Goal: Find specific page/section: Find specific page/section

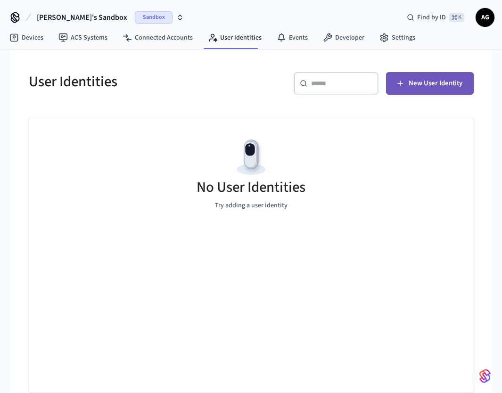
click at [417, 88] on span "New User Identity" at bounding box center [436, 83] width 54 height 12
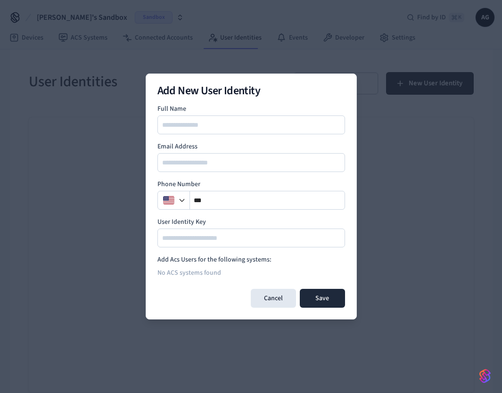
click at [271, 301] on button "Cancel" at bounding box center [273, 298] width 45 height 19
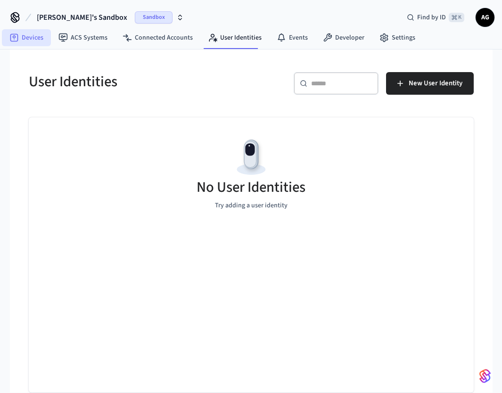
click at [41, 40] on link "Devices" at bounding box center [26, 37] width 49 height 17
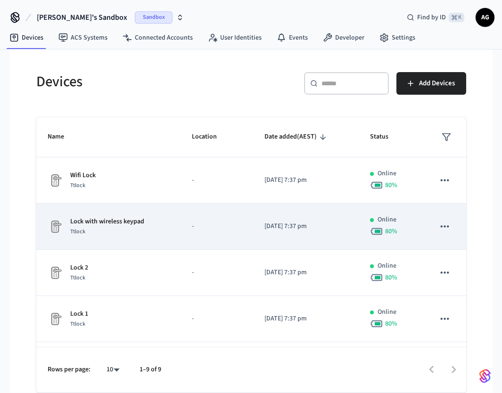
click at [103, 228] on div "Ttlock" at bounding box center [107, 232] width 74 height 10
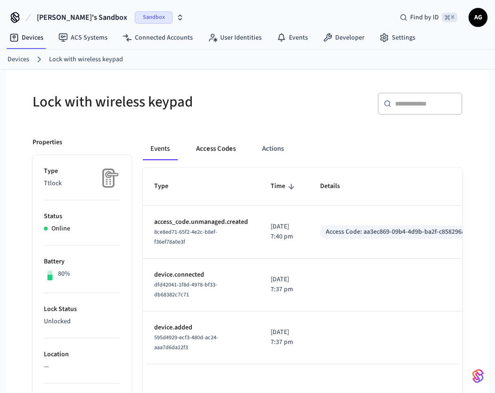
click at [222, 146] on button "Access Codes" at bounding box center [216, 149] width 55 height 23
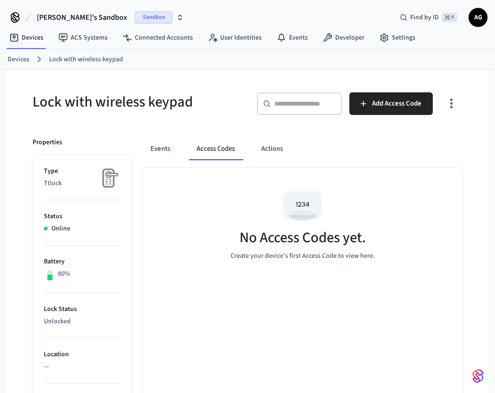
click at [15, 56] on link "Devices" at bounding box center [19, 60] width 22 height 10
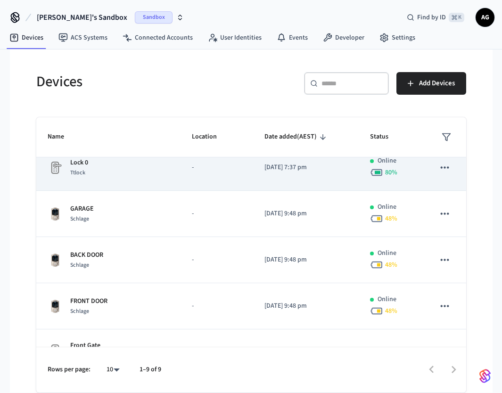
scroll to position [223, 0]
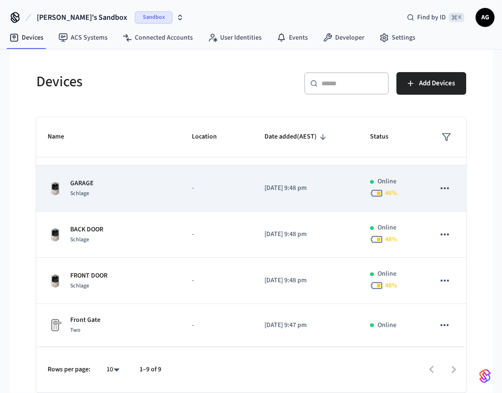
click at [90, 192] on div "Schlage" at bounding box center [82, 194] width 24 height 10
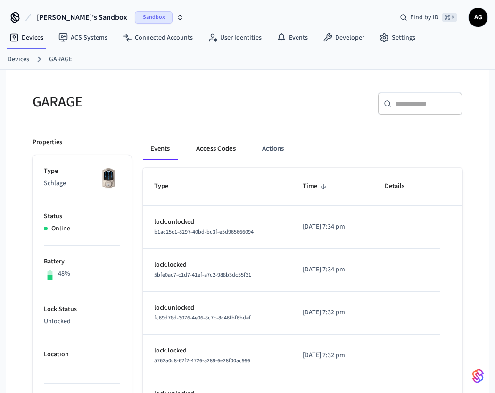
click at [221, 148] on button "Access Codes" at bounding box center [216, 149] width 55 height 23
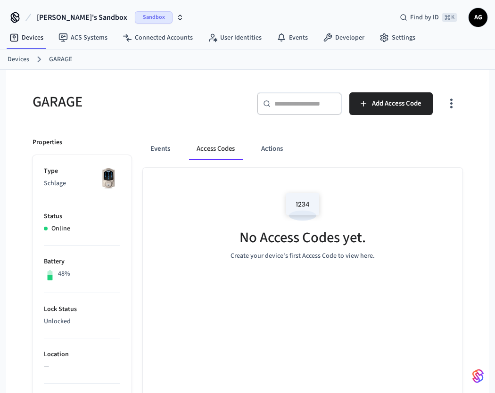
click at [21, 61] on link "Devices" at bounding box center [19, 60] width 22 height 10
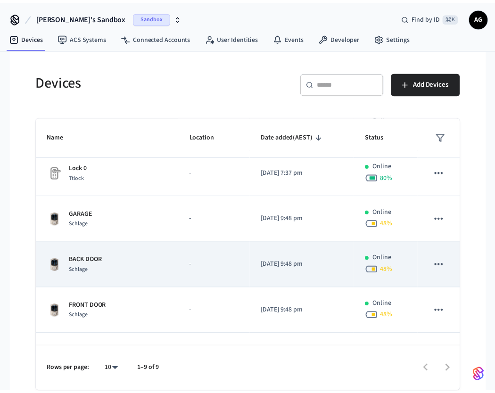
scroll to position [223, 0]
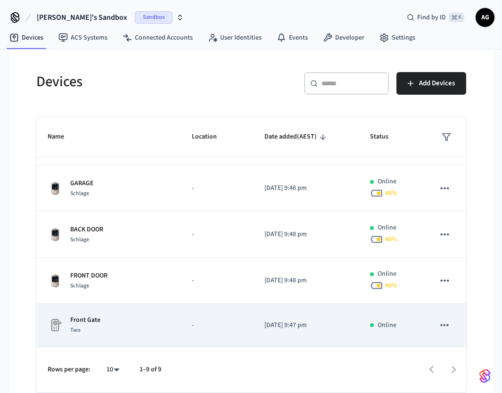
click at [97, 315] on td "Front Gate Two" at bounding box center [108, 325] width 145 height 43
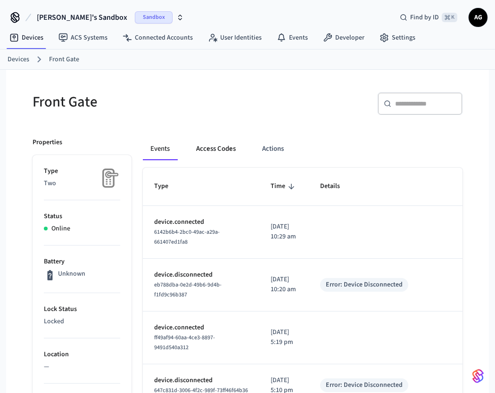
click at [223, 150] on button "Access Codes" at bounding box center [216, 149] width 55 height 23
